Goal: Information Seeking & Learning: Learn about a topic

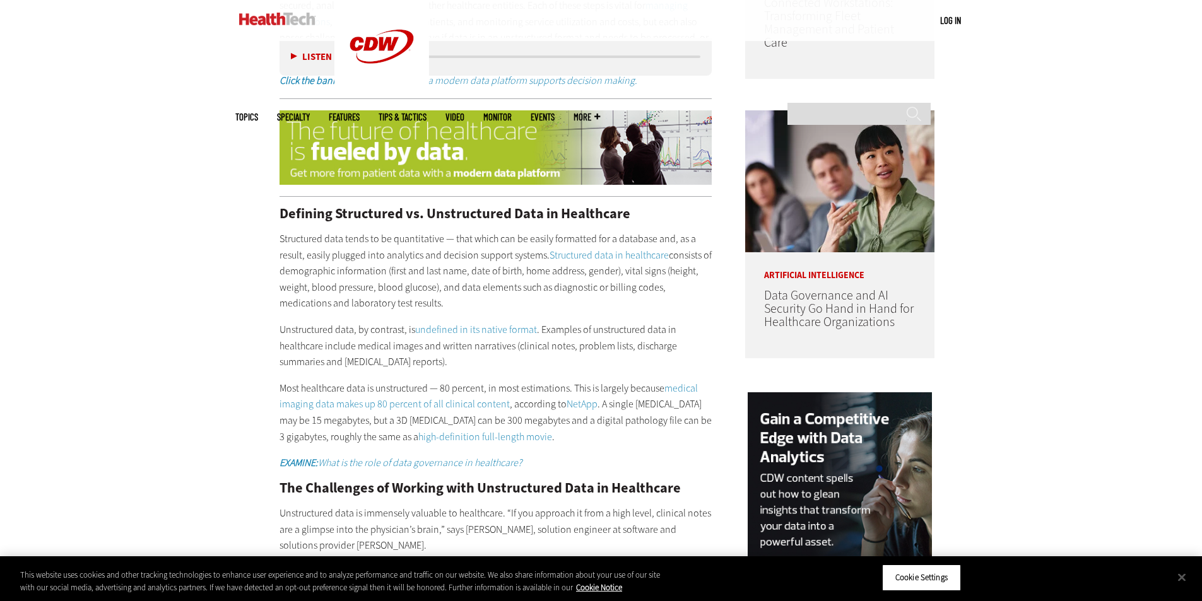
scroll to position [1030, 0]
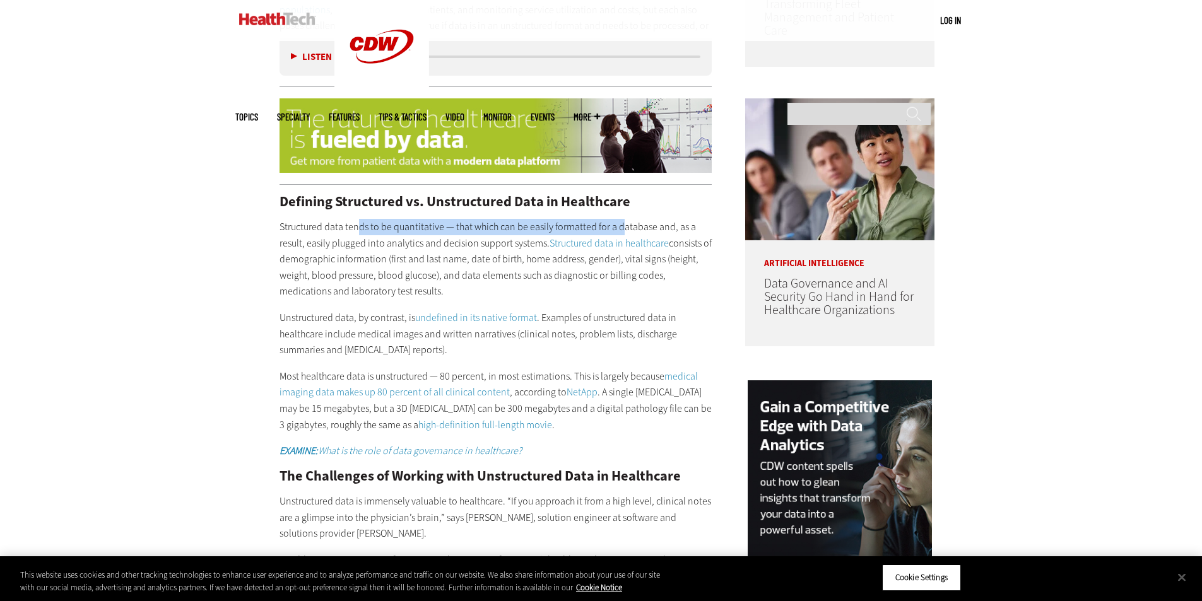
drag, startPoint x: 360, startPoint y: 208, endPoint x: 620, endPoint y: 215, distance: 260.6
click at [620, 219] on p "Structured data tends to be quantitative — that which can be easily formatted f…" at bounding box center [495, 259] width 433 height 81
click at [611, 312] on p "Unstructured data, by contrast, is undefined in its native format . Examples of…" at bounding box center [495, 334] width 433 height 49
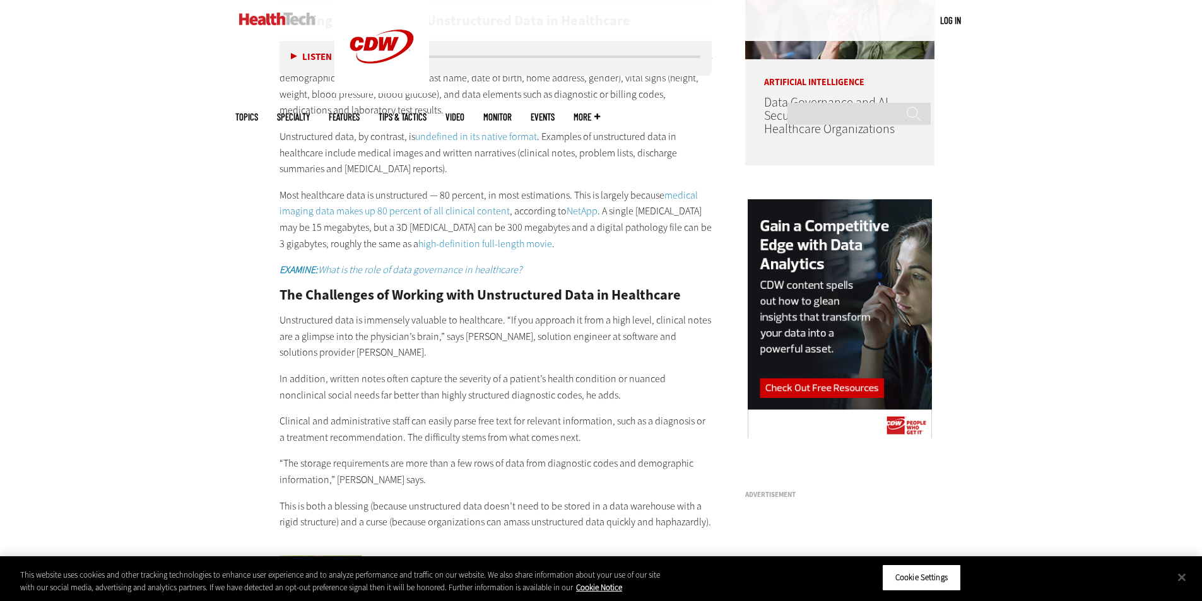
scroll to position [1212, 0]
drag, startPoint x: 513, startPoint y: 136, endPoint x: 558, endPoint y: 139, distance: 44.3
click at [558, 139] on p "Unstructured data, by contrast, is undefined in its native format . Examples of…" at bounding box center [495, 152] width 433 height 49
click at [566, 163] on div "Defining Structured vs. Unstructured Data in Healthcare Structured data tends t…" at bounding box center [495, 271] width 433 height 517
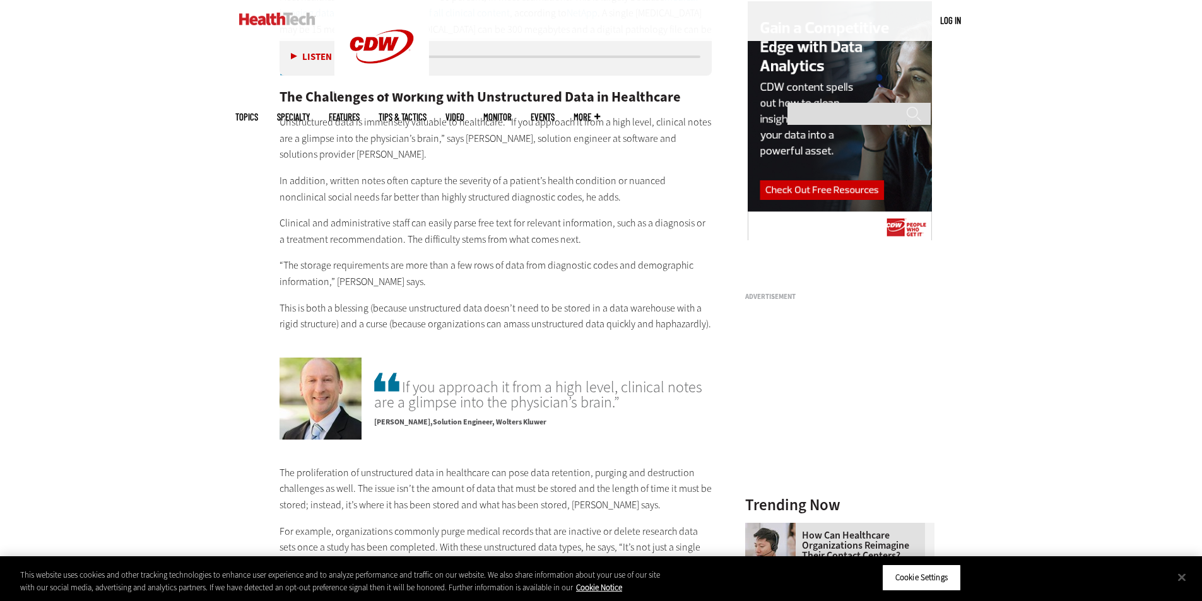
scroll to position [1410, 0]
drag, startPoint x: 348, startPoint y: 165, endPoint x: 479, endPoint y: 168, distance: 131.9
click at [479, 172] on p "In addition, written notes often capture the severity of a patient’s health con…" at bounding box center [495, 188] width 433 height 32
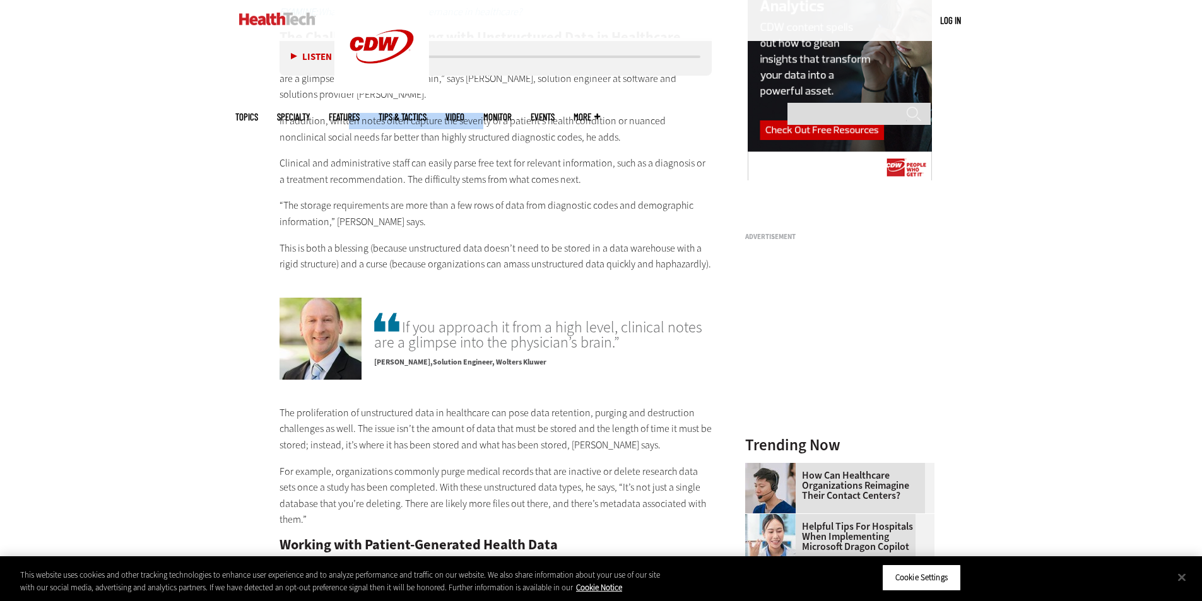
scroll to position [1479, 0]
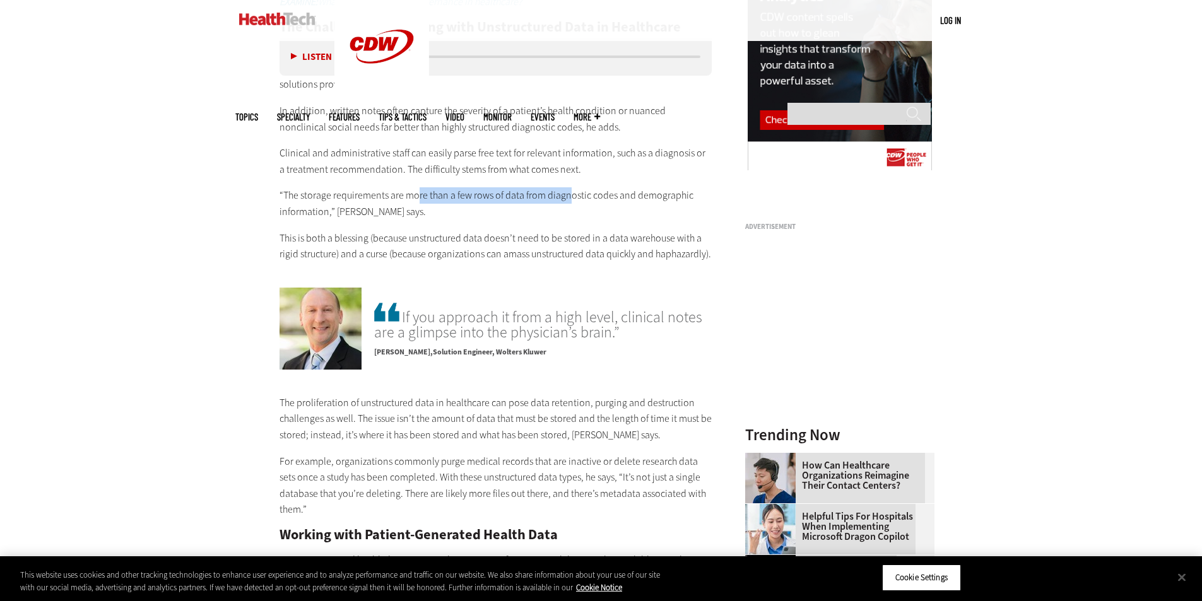
drag, startPoint x: 416, startPoint y: 172, endPoint x: 588, endPoint y: 177, distance: 172.3
click at [588, 187] on p "“The storage requirements are more than a few rows of data from diagnostic code…" at bounding box center [495, 203] width 433 height 32
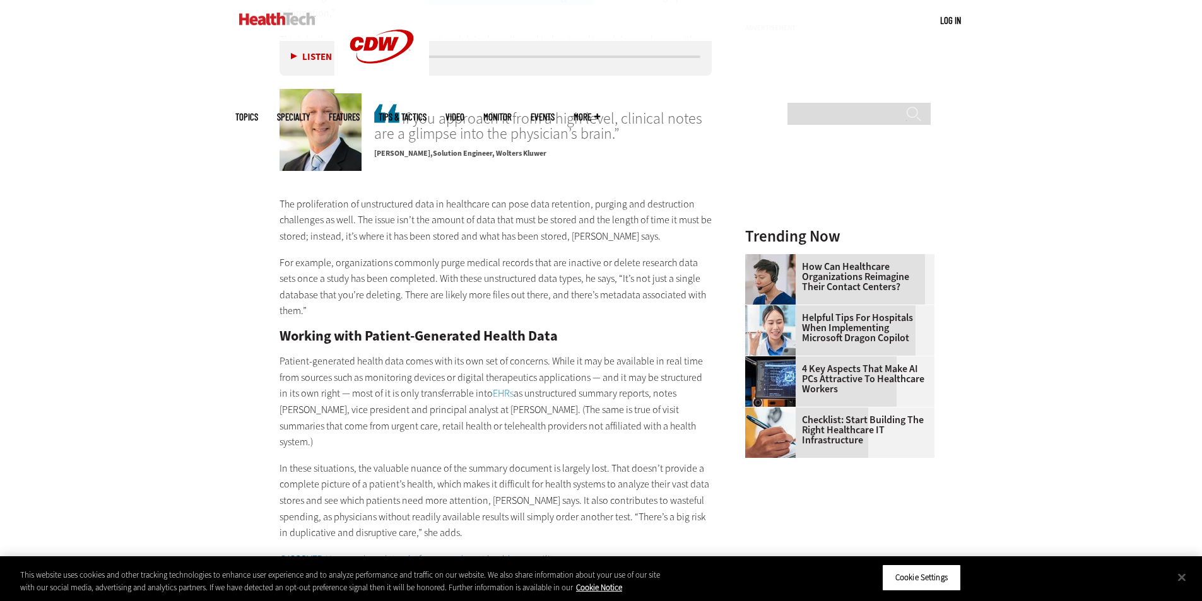
scroll to position [1681, 0]
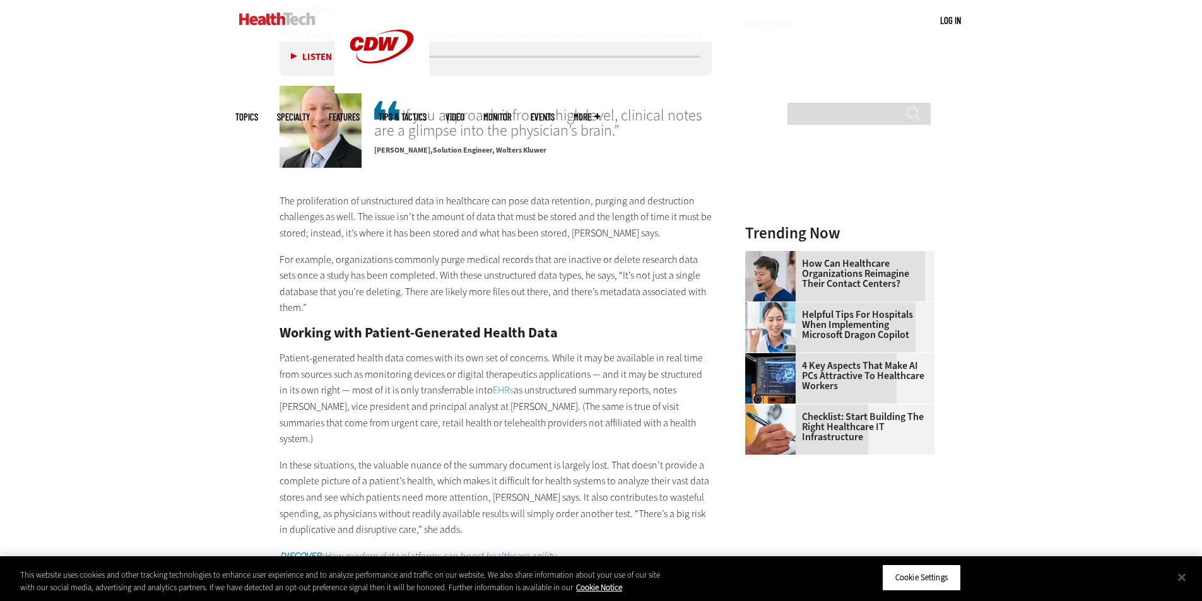
click at [636, 252] on p "For example, organizations commonly purge medical records that are inactive or …" at bounding box center [495, 284] width 433 height 64
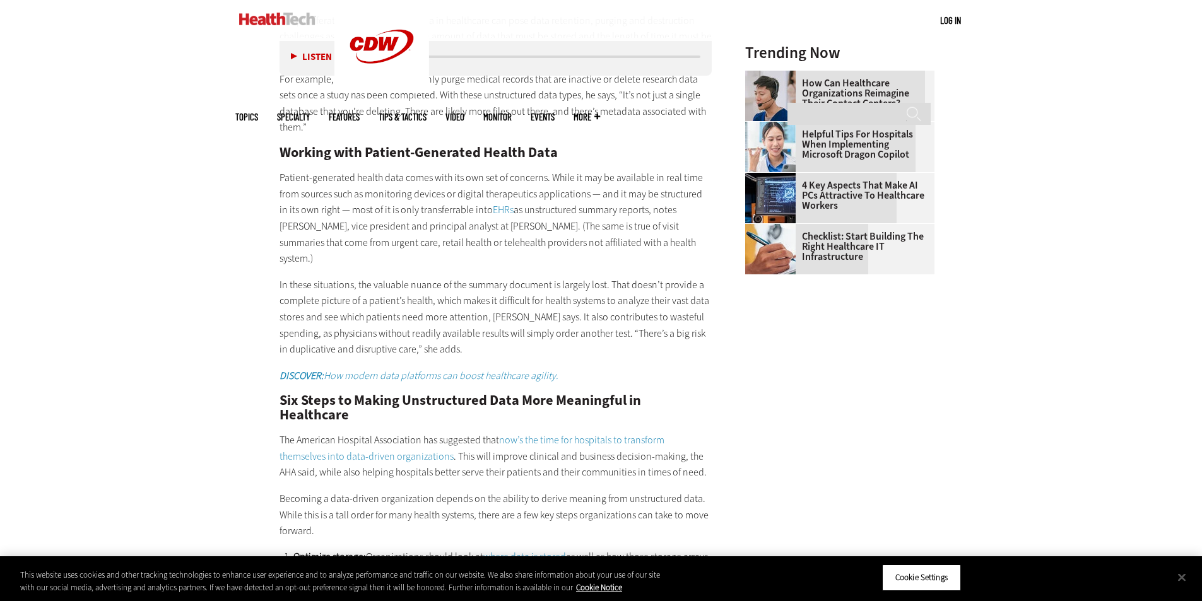
scroll to position [1862, 0]
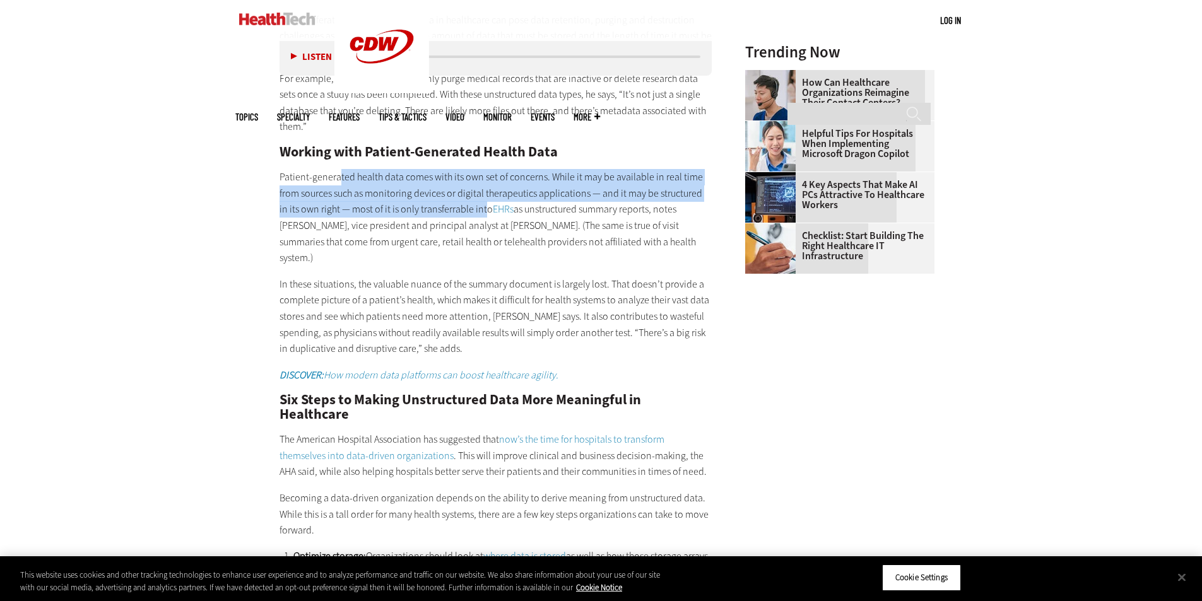
drag, startPoint x: 339, startPoint y: 165, endPoint x: 475, endPoint y: 199, distance: 140.3
click at [475, 199] on p "Patient-generated health data comes with its own set of concerns. While it may …" at bounding box center [495, 217] width 433 height 97
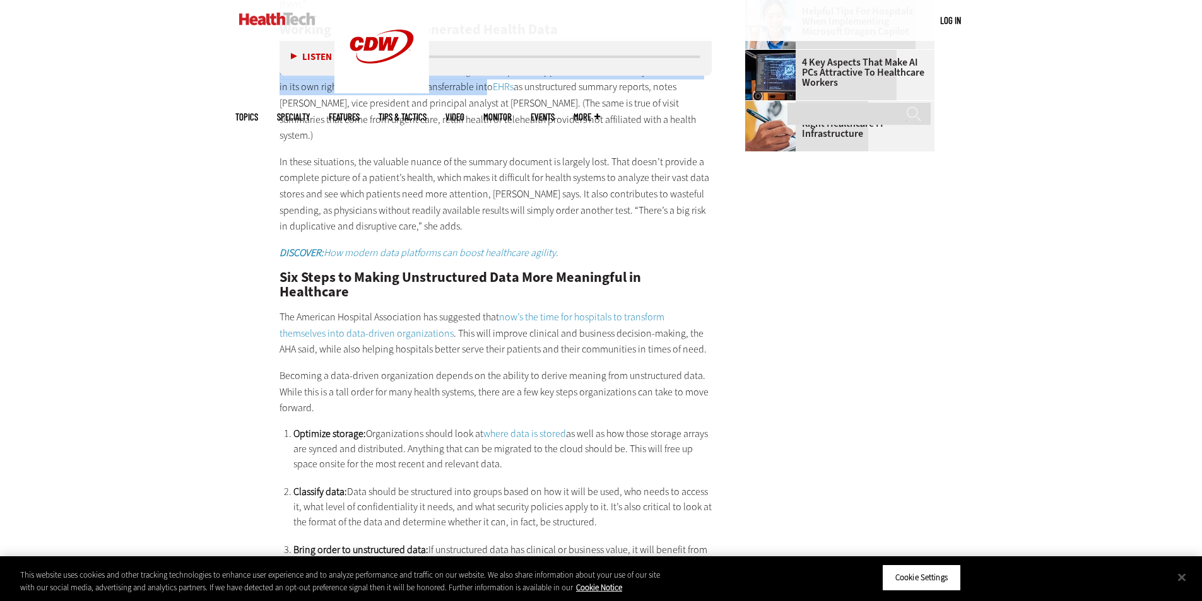
scroll to position [1988, 0]
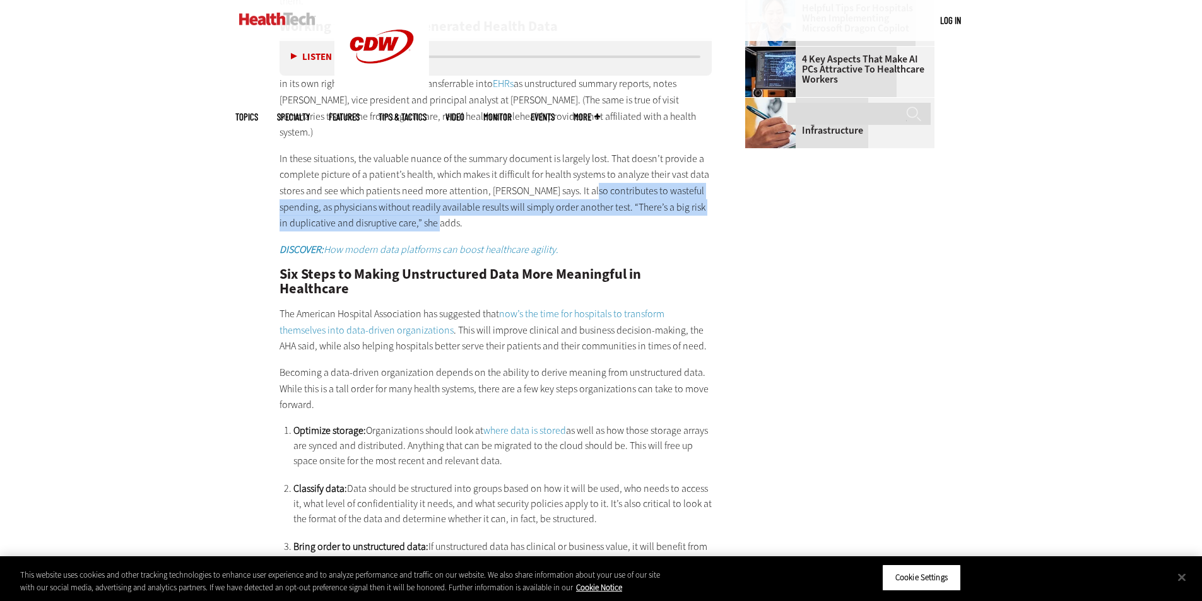
drag, startPoint x: 583, startPoint y: 167, endPoint x: 706, endPoint y: 188, distance: 124.2
click at [706, 188] on p "In these situations, the valuable nuance of the summary document is largely los…" at bounding box center [495, 191] width 433 height 81
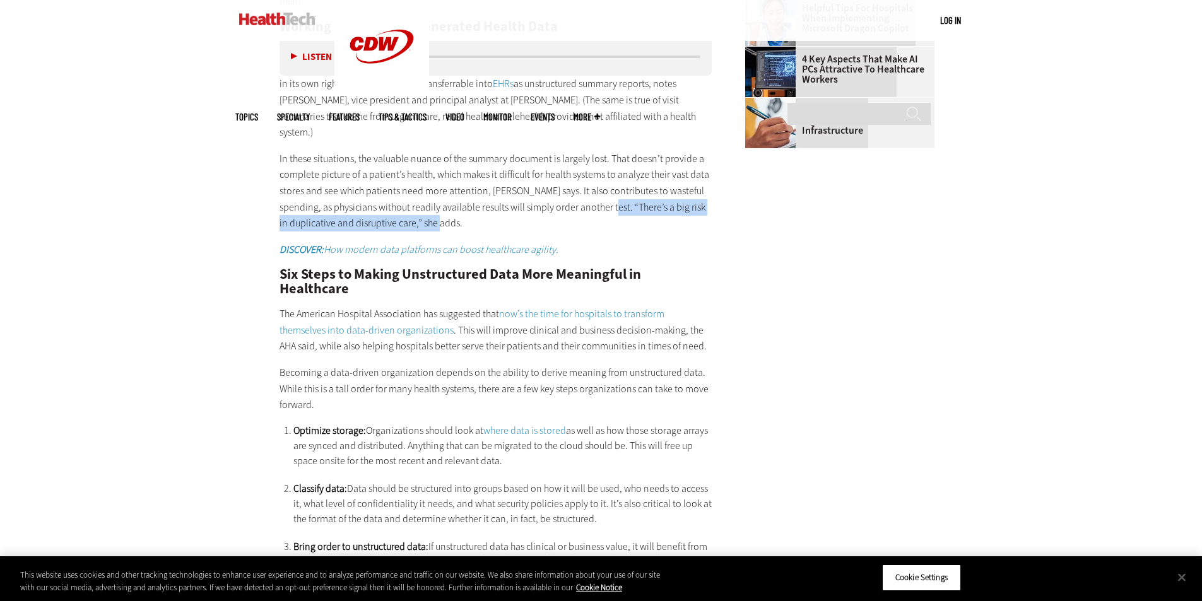
drag, startPoint x: 587, startPoint y: 173, endPoint x: 665, endPoint y: 186, distance: 78.7
click at [665, 186] on p "In these situations, the valuable nuance of the summary document is largely los…" at bounding box center [495, 191] width 433 height 81
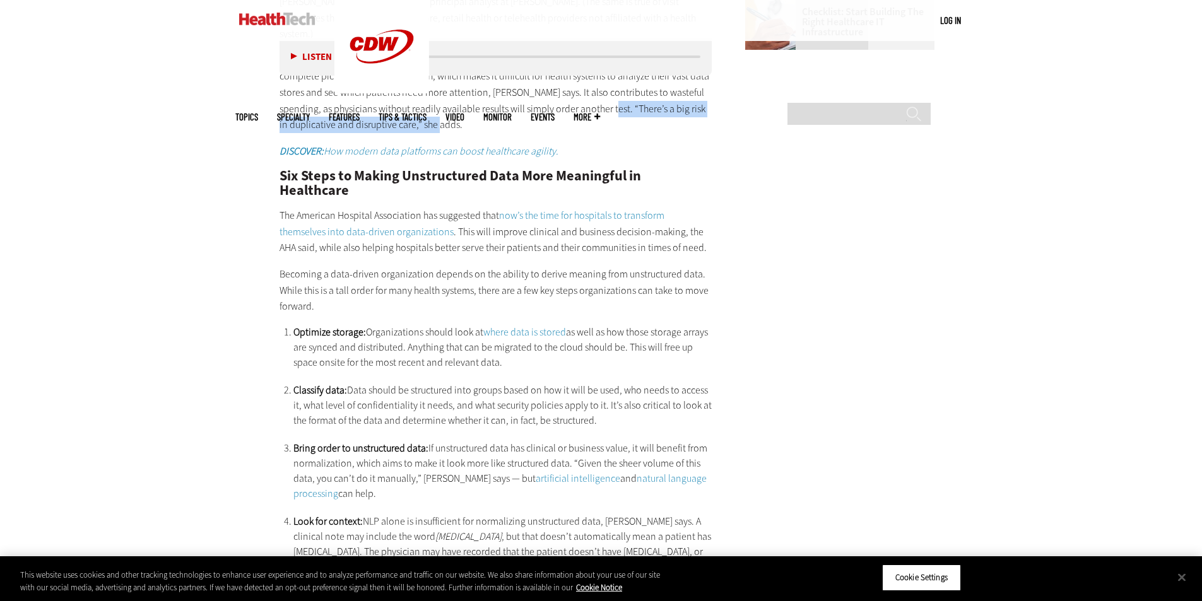
scroll to position [2093, 0]
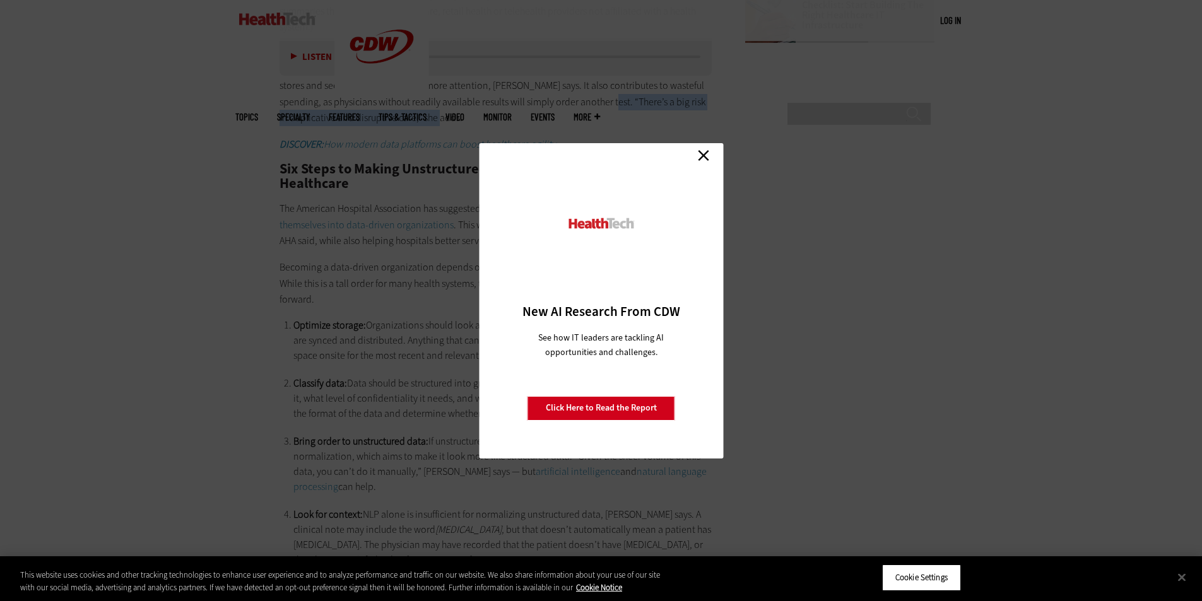
click at [701, 156] on link "Close" at bounding box center [703, 155] width 19 height 19
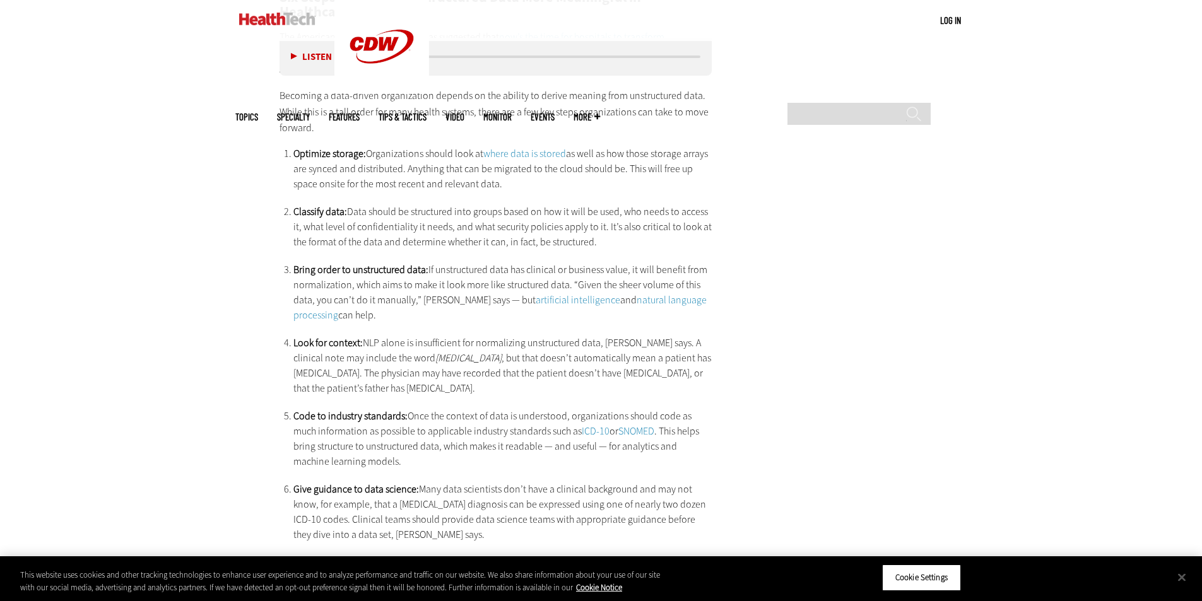
scroll to position [2266, 0]
drag, startPoint x: 354, startPoint y: 163, endPoint x: 471, endPoint y: 172, distance: 117.6
click at [471, 203] on li "Classify data: Data should be structured into groups based on how it will be us…" at bounding box center [502, 225] width 419 height 45
click at [594, 203] on li "Classify data: Data should be structured into groups based on how it will be us…" at bounding box center [502, 225] width 419 height 45
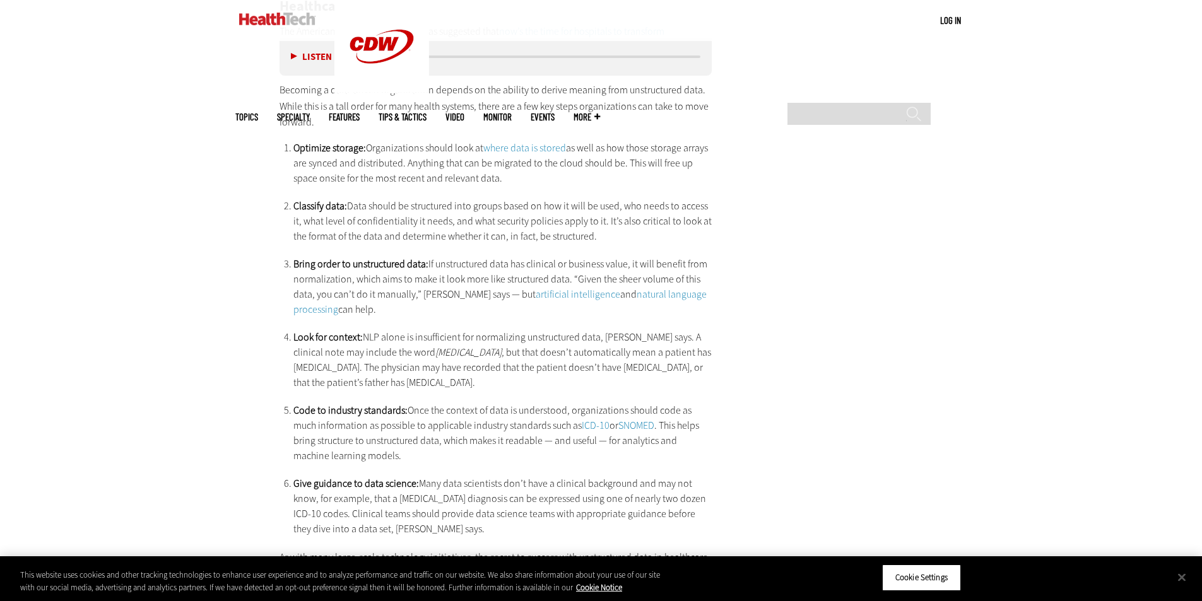
click at [557, 197] on ol "Optimize storage: Organizations should look at where data is stored as well as …" at bounding box center [502, 339] width 419 height 396
drag, startPoint x: 380, startPoint y: 160, endPoint x: 493, endPoint y: 165, distance: 112.4
click at [493, 199] on li "Classify data: Data should be structured into groups based on how it will be us…" at bounding box center [502, 221] width 419 height 45
click at [542, 199] on li "Classify data: Data should be structured into groups based on how it will be us…" at bounding box center [502, 221] width 419 height 45
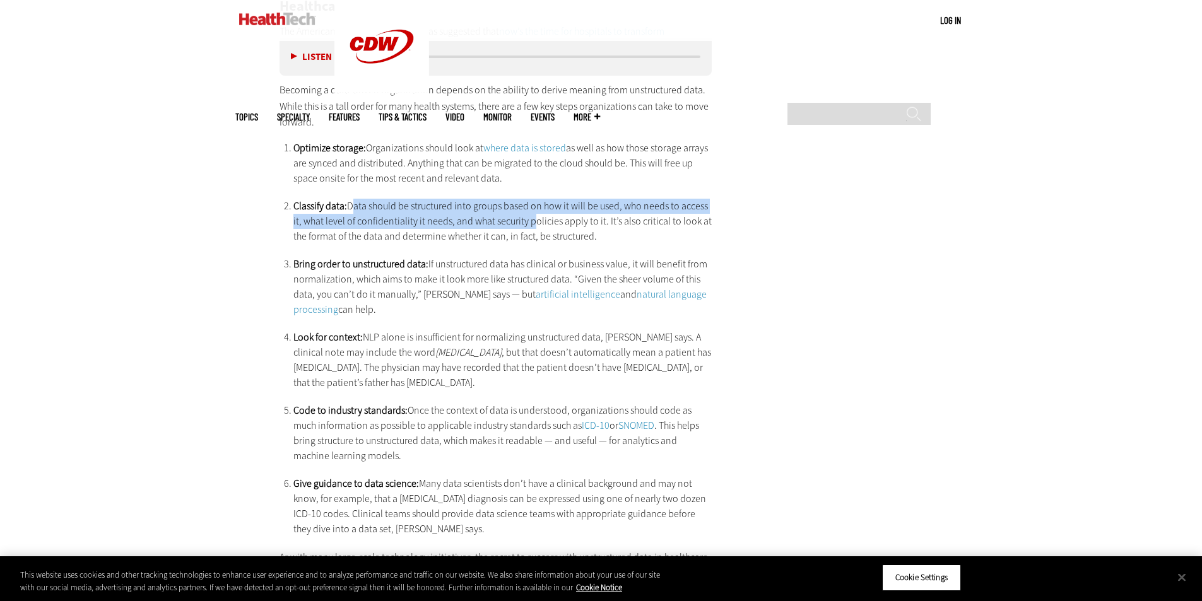
drag, startPoint x: 352, startPoint y: 160, endPoint x: 534, endPoint y: 177, distance: 182.5
click at [534, 199] on li "Classify data: Data should be structured into groups based on how it will be us…" at bounding box center [502, 221] width 419 height 45
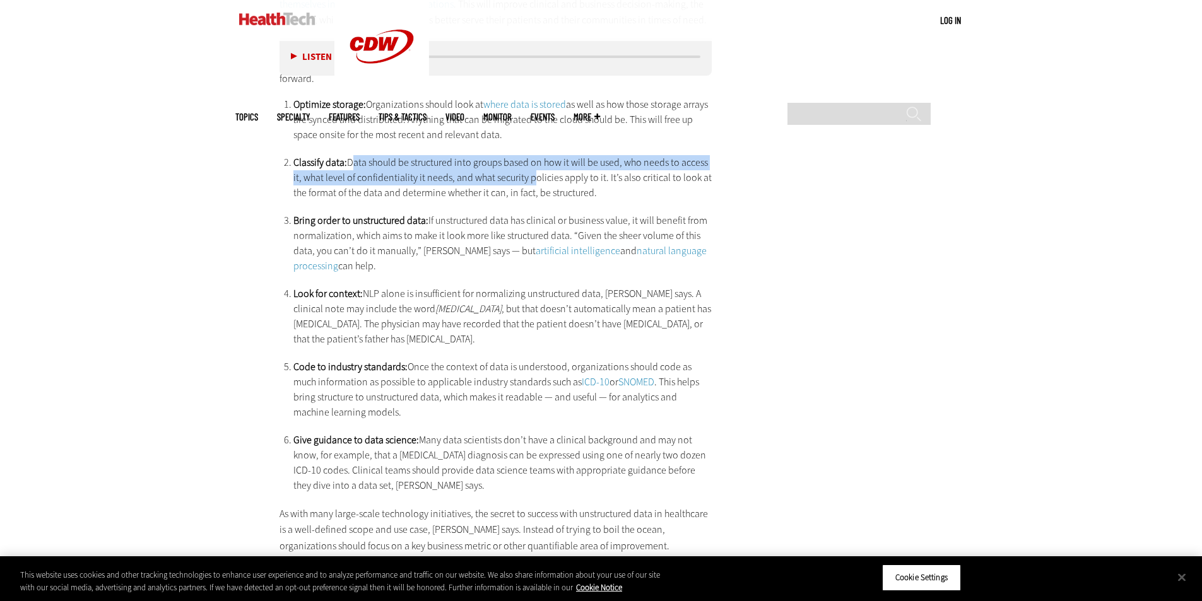
scroll to position [2318, 0]
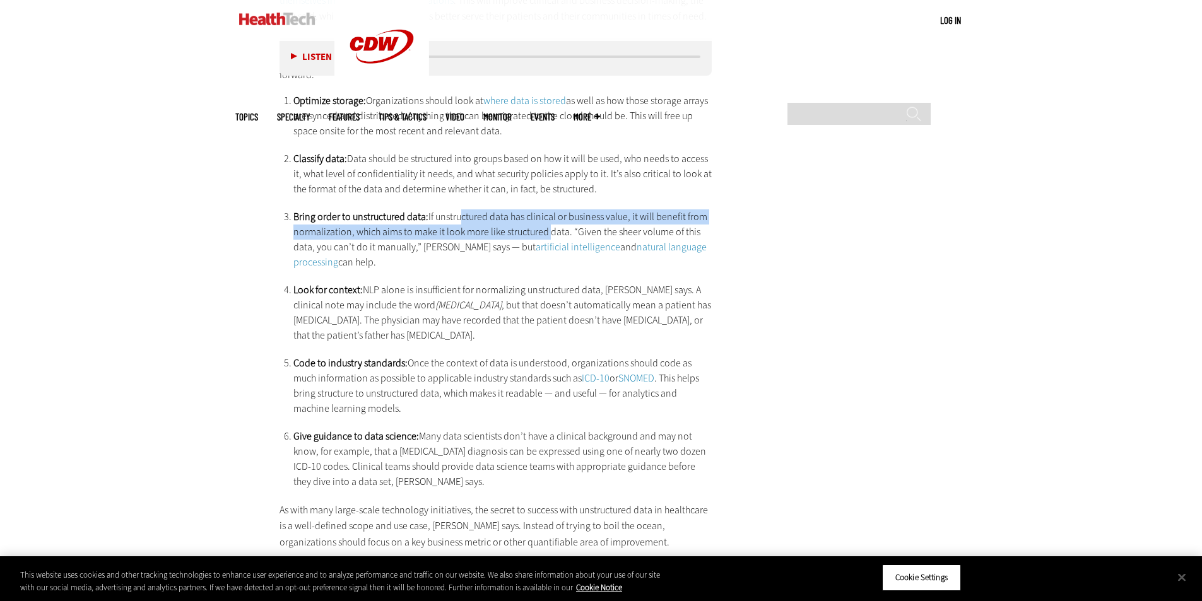
drag, startPoint x: 455, startPoint y: 174, endPoint x: 545, endPoint y: 180, distance: 90.4
click at [545, 209] on li "Bring order to unstructured data: If unstructured data has clinical or business…" at bounding box center [502, 239] width 419 height 61
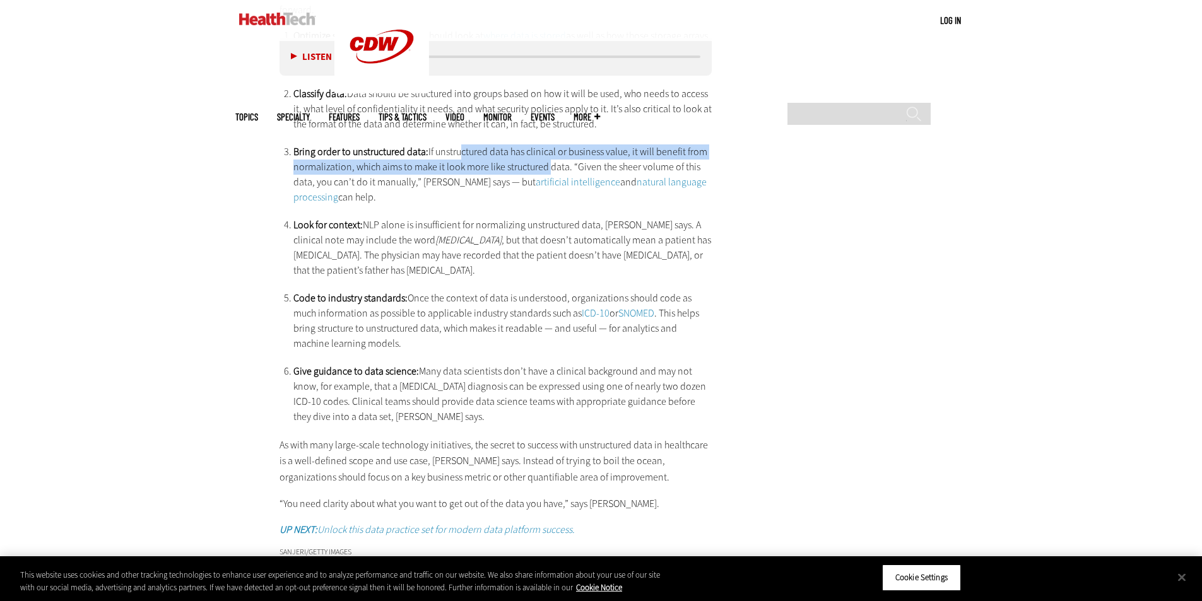
scroll to position [2379, 0]
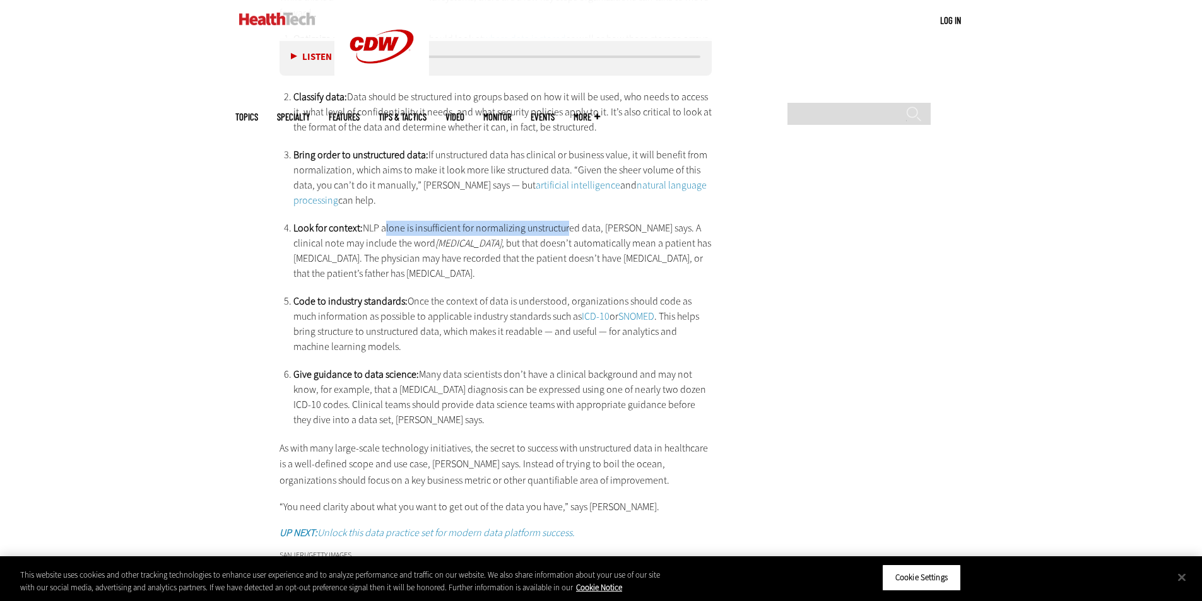
drag, startPoint x: 384, startPoint y: 179, endPoint x: 568, endPoint y: 189, distance: 184.5
click at [568, 221] on li "Look for context: NLP alone is insufficient for normalizing unstructured data, …" at bounding box center [502, 251] width 419 height 61
click at [519, 221] on li "Look for context: NLP alone is insufficient for normalizing unstructured data, …" at bounding box center [502, 251] width 419 height 61
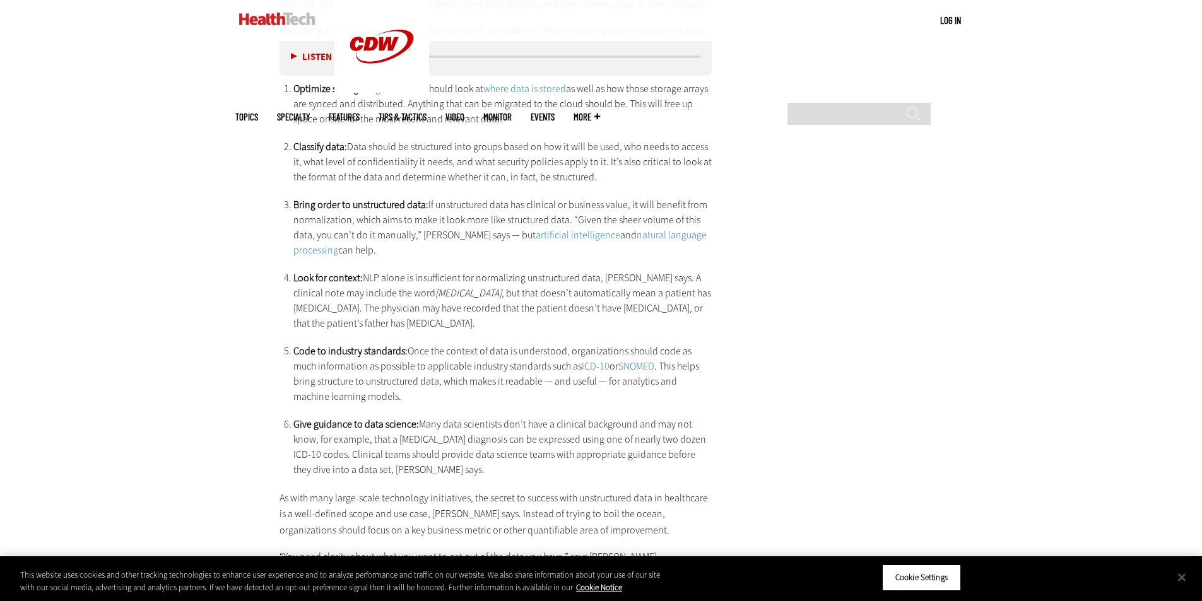
scroll to position [2331, 0]
